Goal: Transaction & Acquisition: Purchase product/service

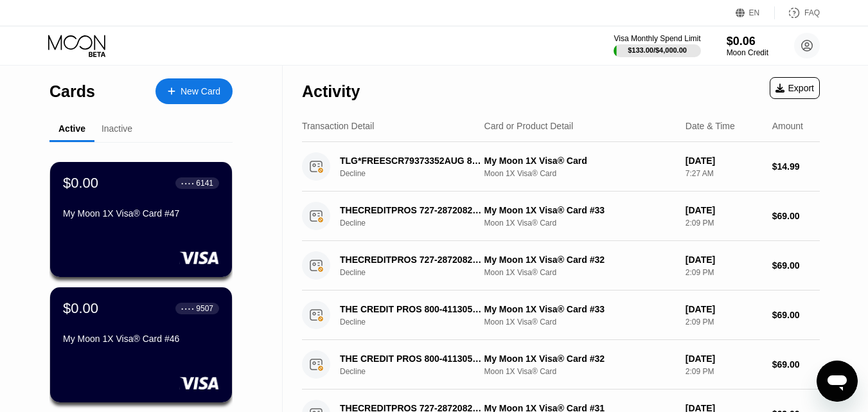
click at [188, 93] on div "New Card" at bounding box center [201, 91] width 40 height 11
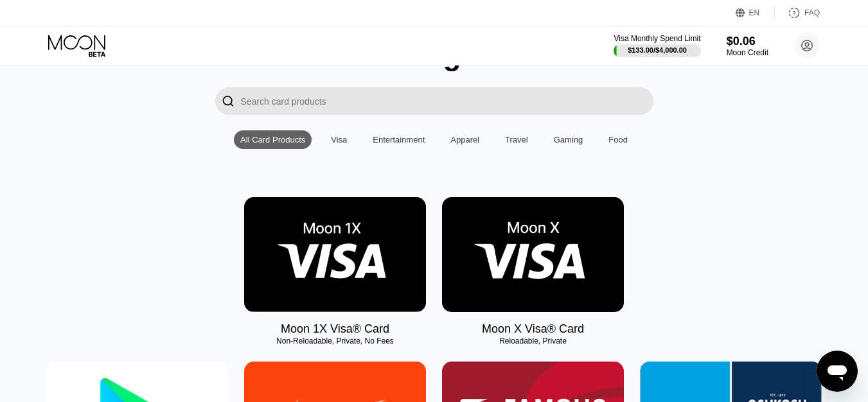
scroll to position [138, 0]
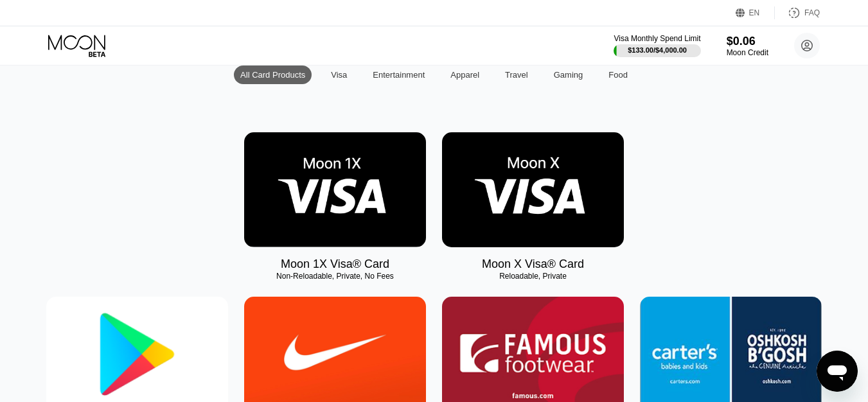
click at [342, 193] on img at bounding box center [335, 189] width 182 height 115
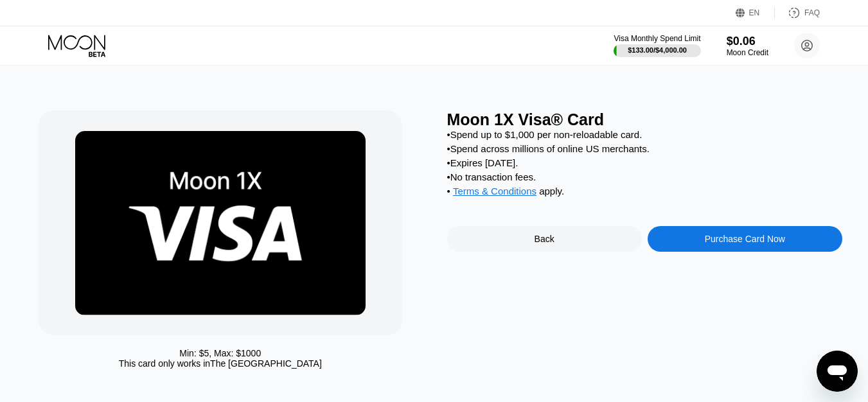
click at [757, 244] on div "Purchase Card Now" at bounding box center [745, 239] width 80 height 10
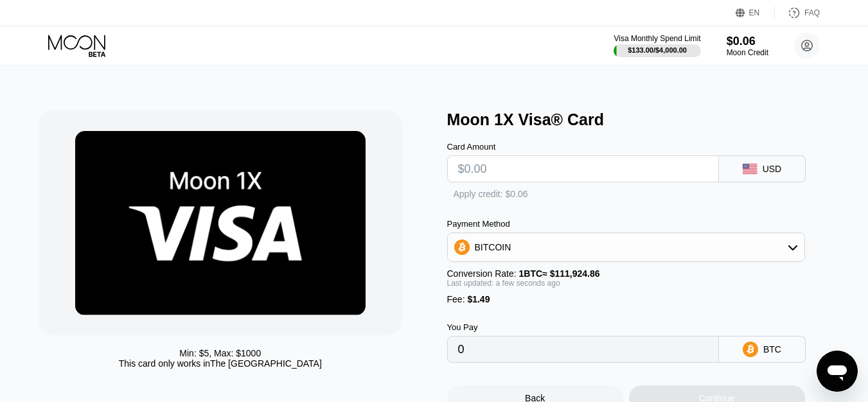
click at [529, 163] on input "text" at bounding box center [583, 169] width 250 height 26
type input "$21"
type input "0.00020094"
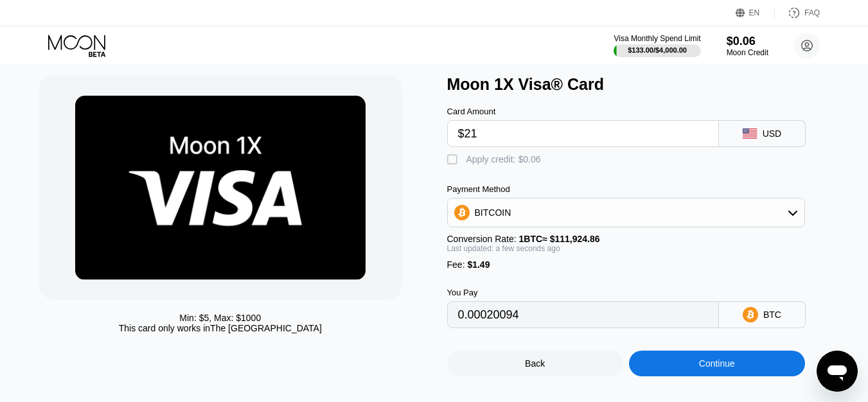
type input "$21"
click at [504, 216] on div "BITCOIN" at bounding box center [493, 213] width 37 height 10
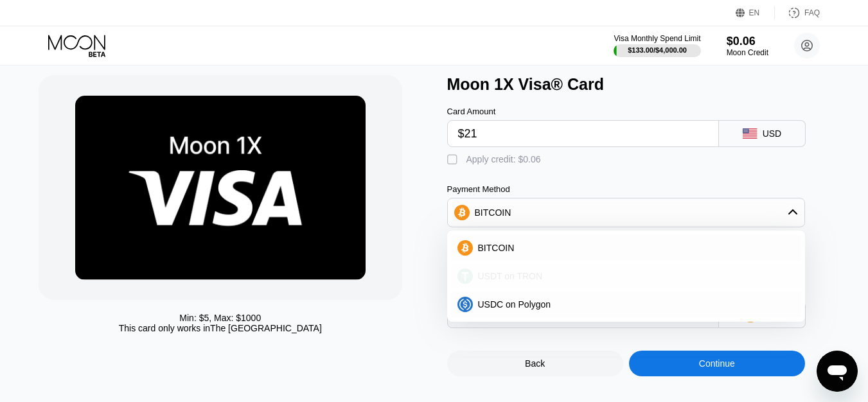
click at [497, 289] on div "USDT on TRON" at bounding box center [626, 276] width 350 height 26
type input "22.72"
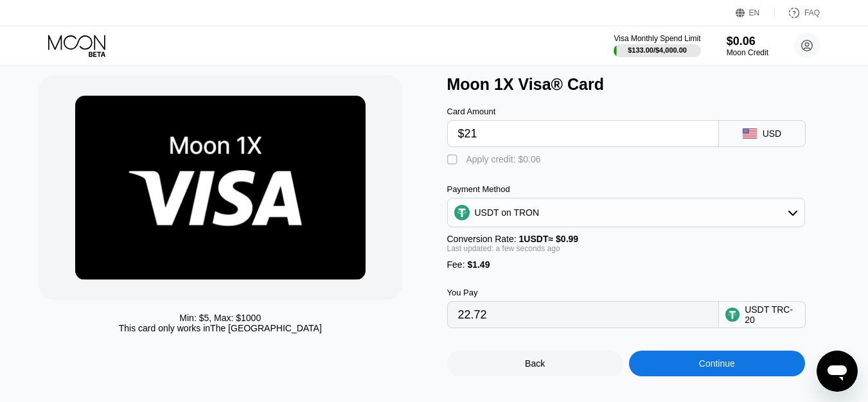
scroll to position [152, 0]
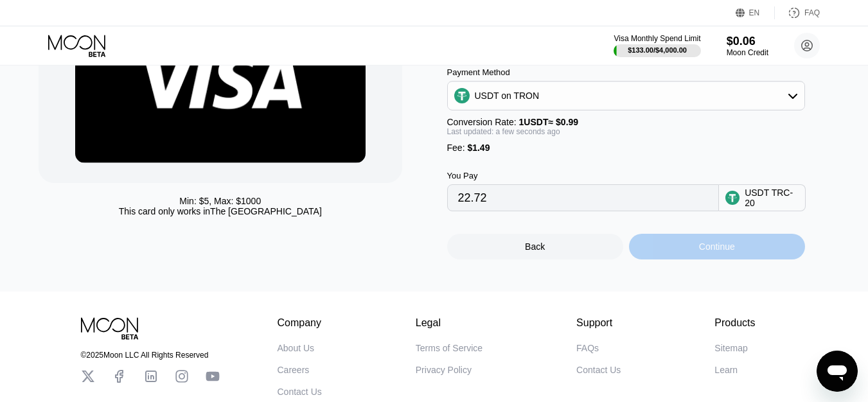
click at [716, 260] on div "Continue" at bounding box center [717, 247] width 176 height 26
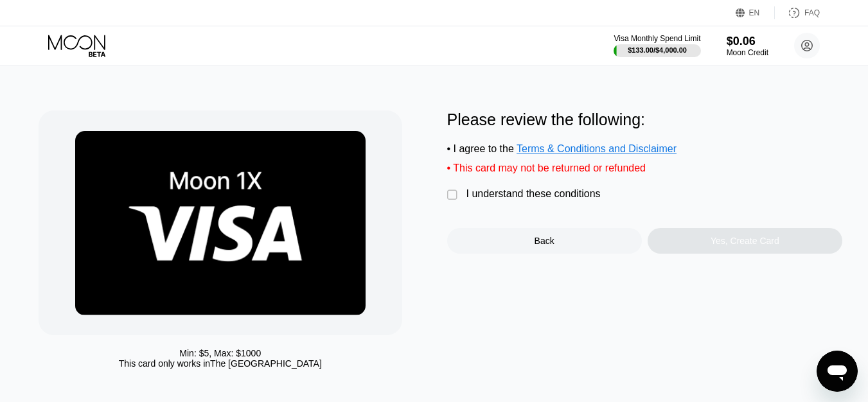
click at [492, 198] on div "I understand these conditions" at bounding box center [533, 194] width 134 height 12
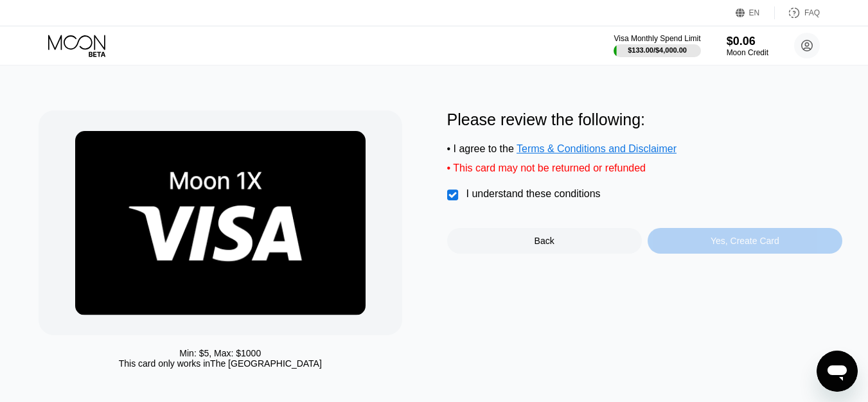
click at [739, 246] on div "Yes, Create Card" at bounding box center [745, 241] width 69 height 10
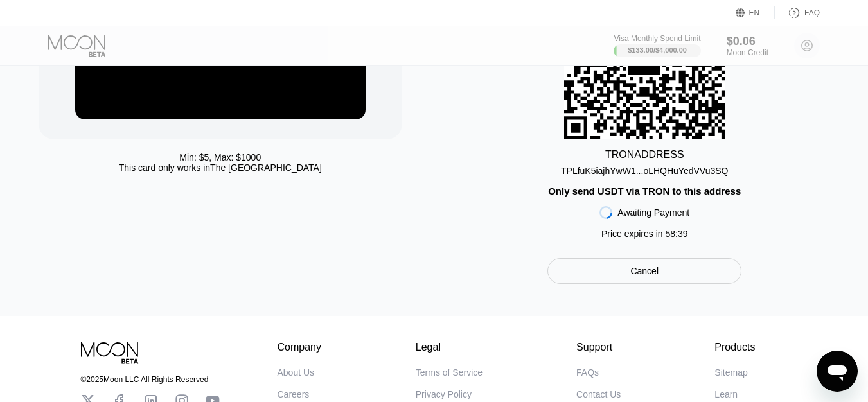
scroll to position [58, 0]
